Goal: Navigation & Orientation: Find specific page/section

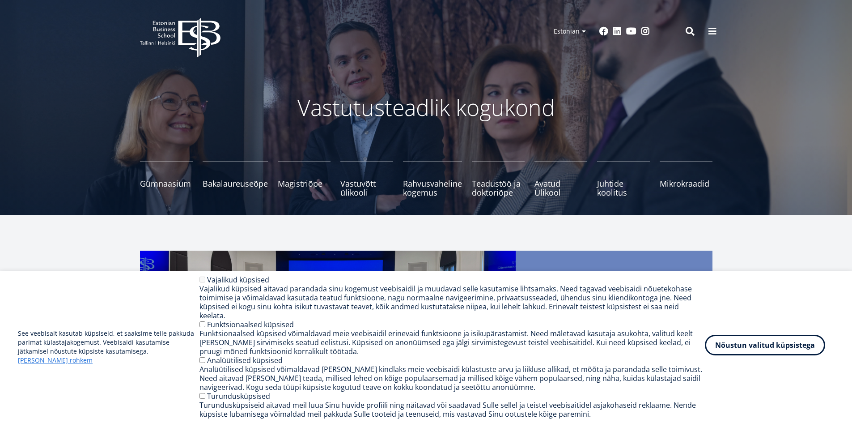
drag, startPoint x: 0, startPoint y: 0, endPoint x: 754, endPoint y: 355, distance: 833.7
click at [754, 355] on button "Nõustun valitud küpsistega" at bounding box center [765, 345] width 120 height 21
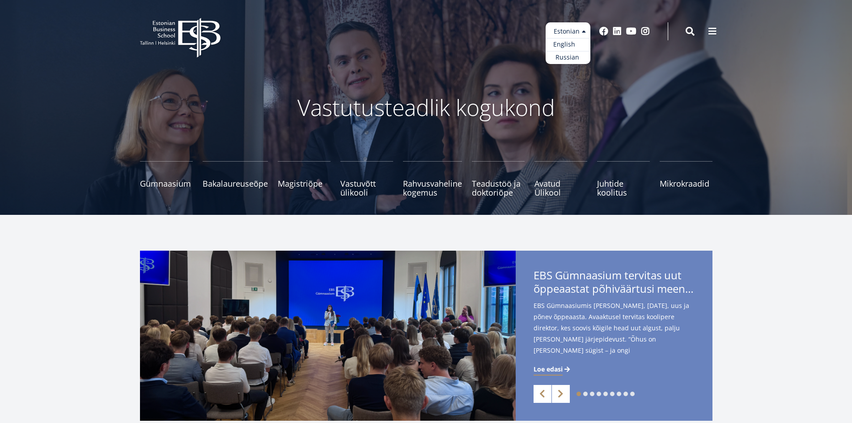
click at [575, 45] on link "English" at bounding box center [568, 44] width 45 height 13
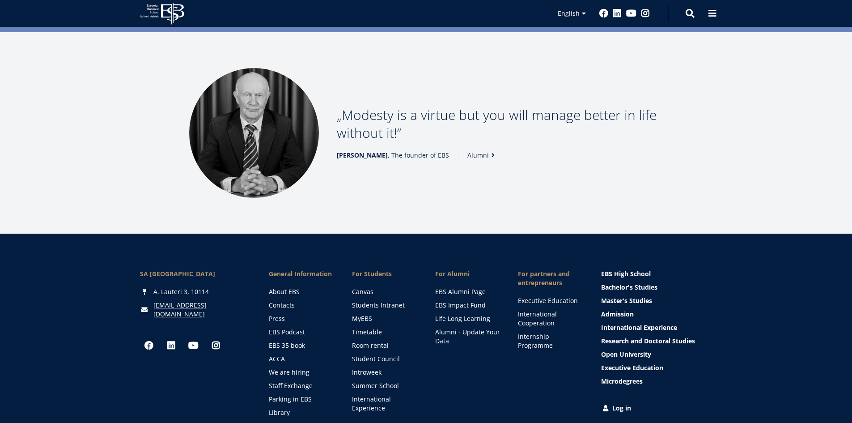
scroll to position [1233, 0]
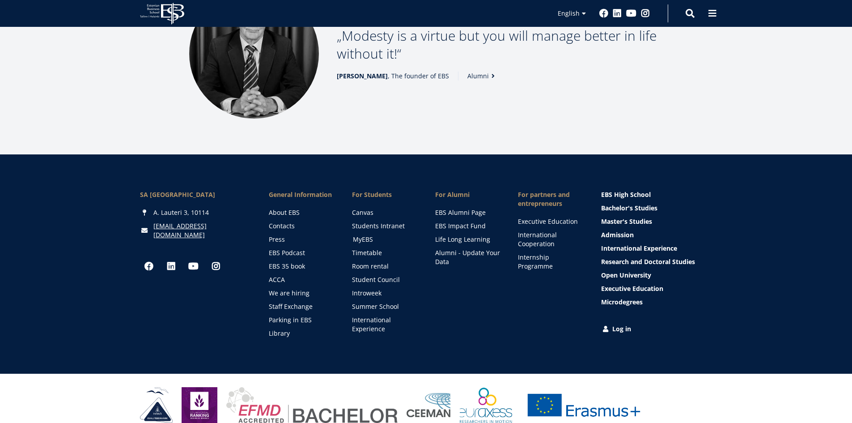
click at [360, 235] on link "MyEBS" at bounding box center [385, 239] width 65 height 9
